Goal: Task Accomplishment & Management: Manage account settings

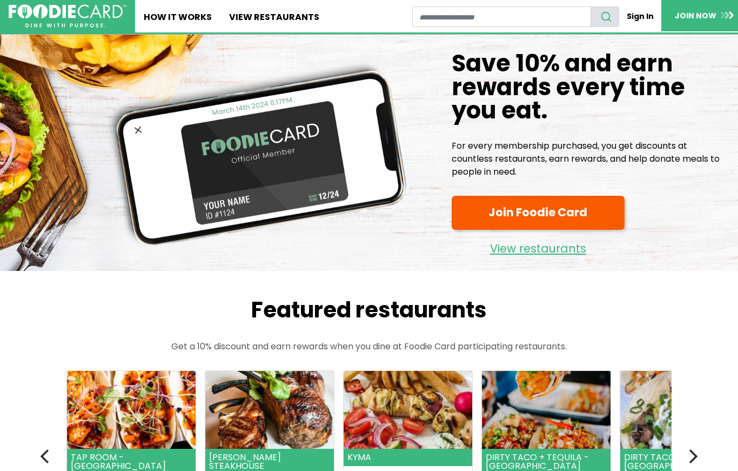
click at [635, 16] on link "Sign In" at bounding box center [640, 16] width 42 height 20
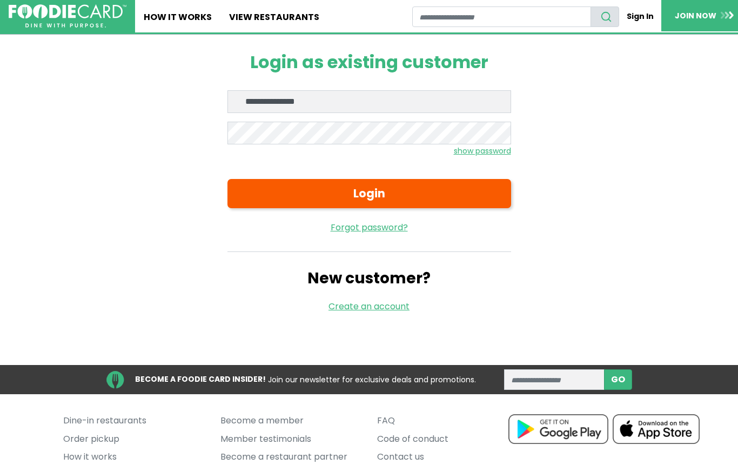
click at [491, 194] on button "Login" at bounding box center [370, 193] width 284 height 29
click at [386, 187] on button "Login" at bounding box center [370, 193] width 284 height 29
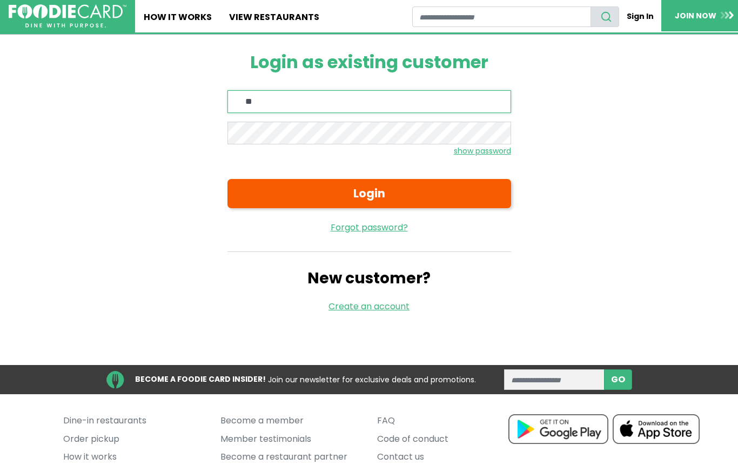
type input "*"
type input "**********"
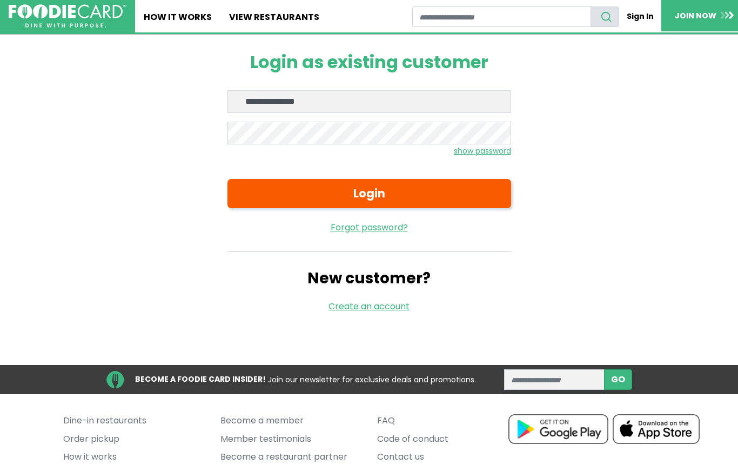
click at [492, 195] on button "Login" at bounding box center [370, 193] width 284 height 29
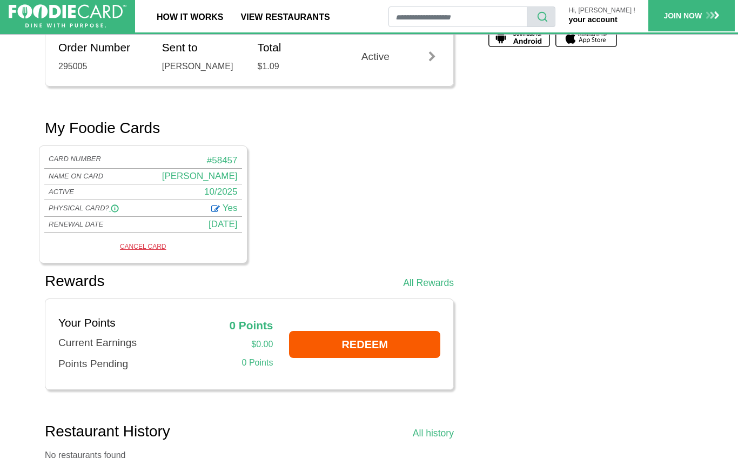
scroll to position [414, 0]
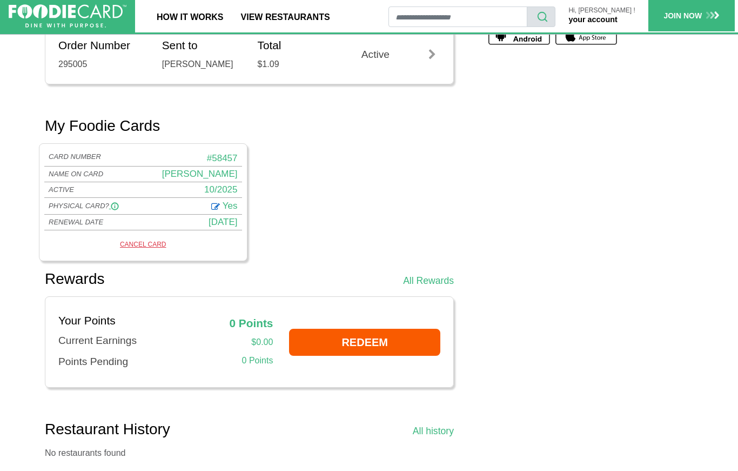
click at [148, 252] on link "CANCEL CARD" at bounding box center [143, 244] width 190 height 15
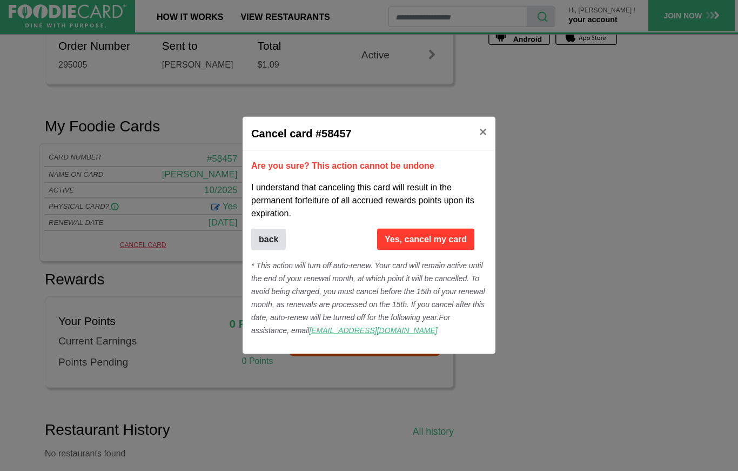
scroll to position [414, 0]
click at [459, 250] on button "Yes, cancel my card" at bounding box center [425, 240] width 97 height 22
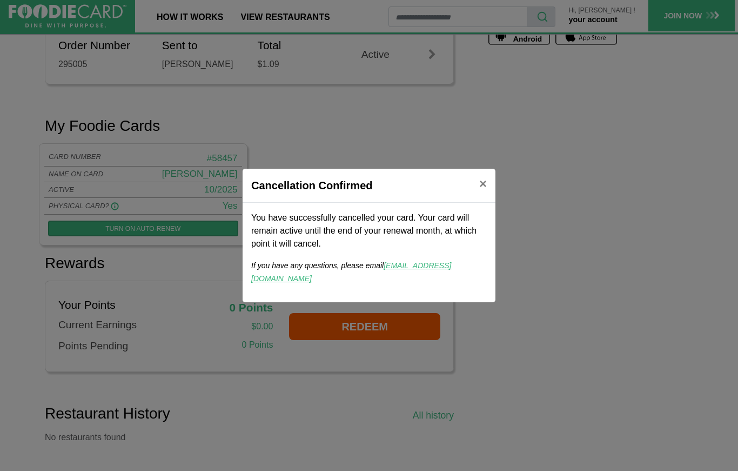
click at [488, 199] on button "×" at bounding box center [483, 184] width 25 height 30
